Goal: Information Seeking & Learning: Learn about a topic

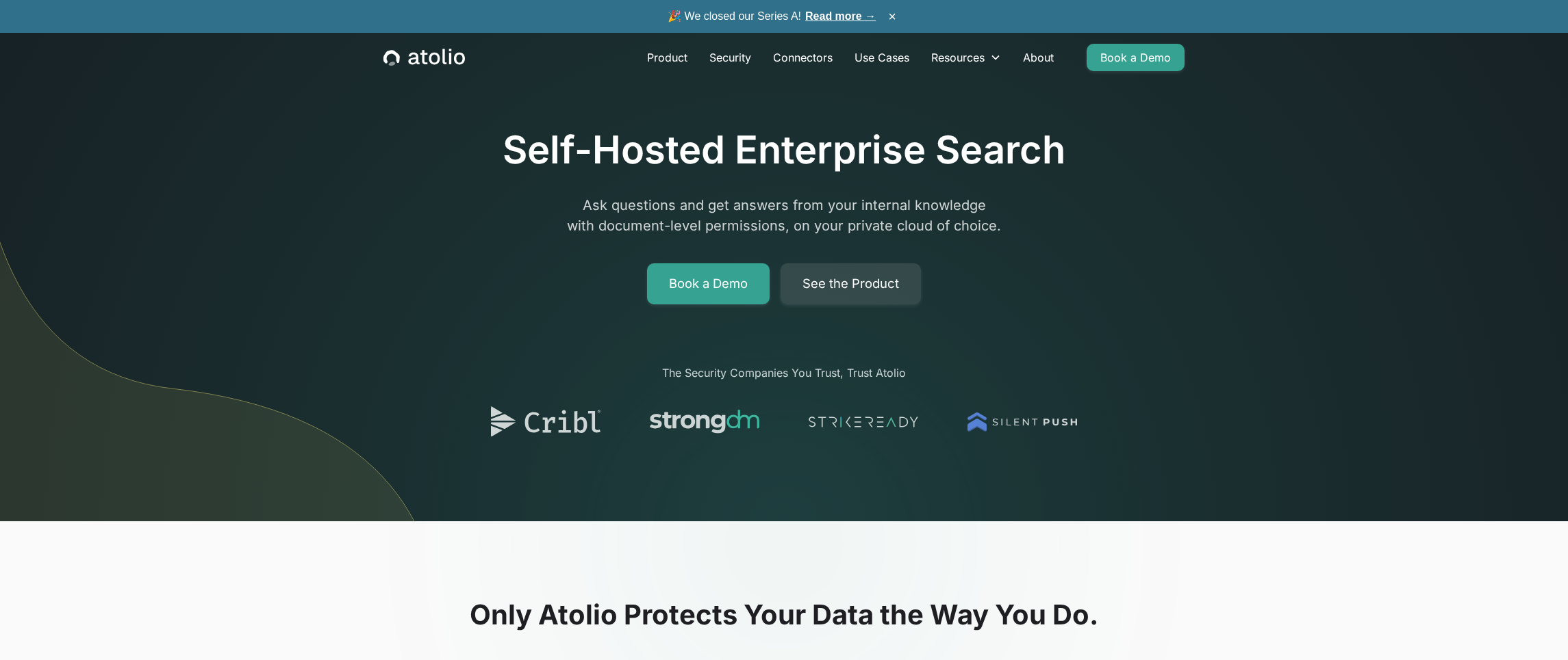
scroll to position [1224, 0]
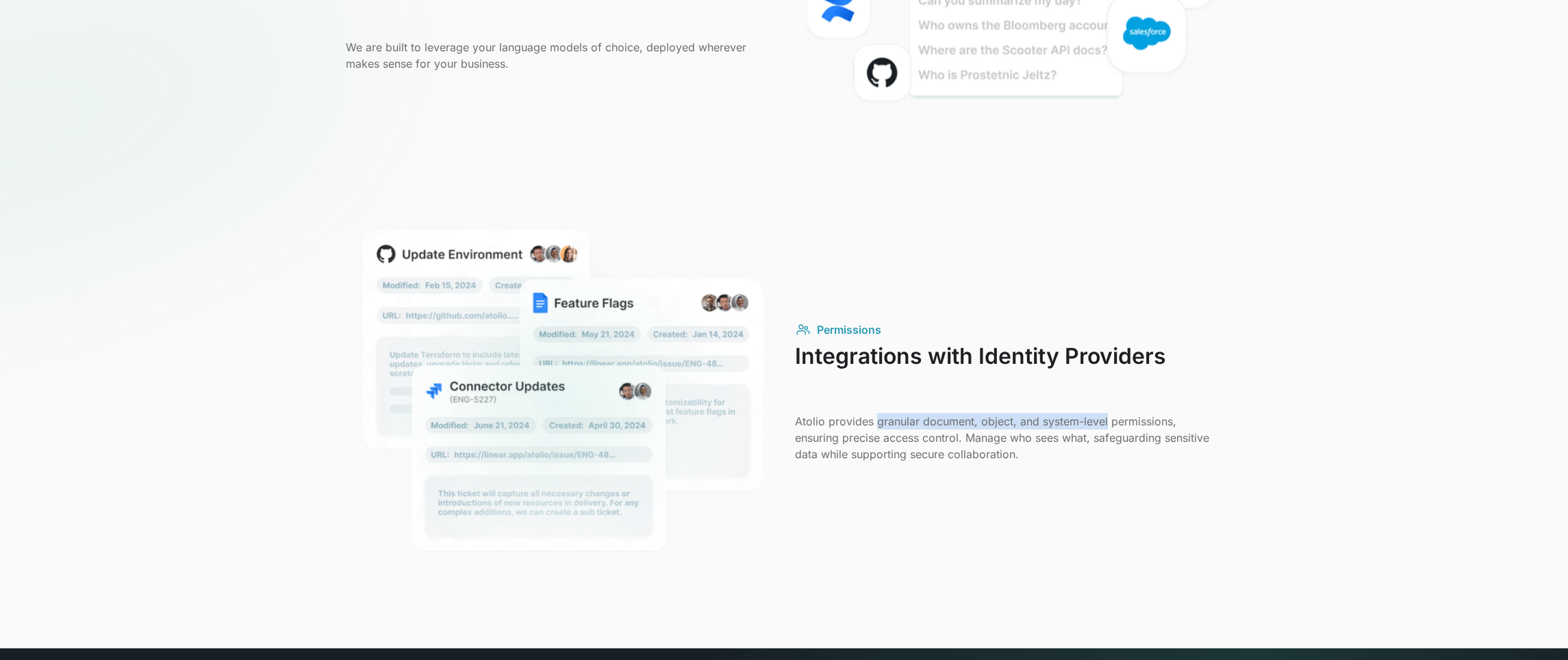
drag, startPoint x: 875, startPoint y: 423, endPoint x: 1105, endPoint y: 427, distance: 230.0
click at [1105, 427] on p "Atolio provides granular document, object, and system-level permissions, ensuri…" at bounding box center [1008, 438] width 427 height 49
